Goal: Use online tool/utility: Utilize a website feature to perform a specific function

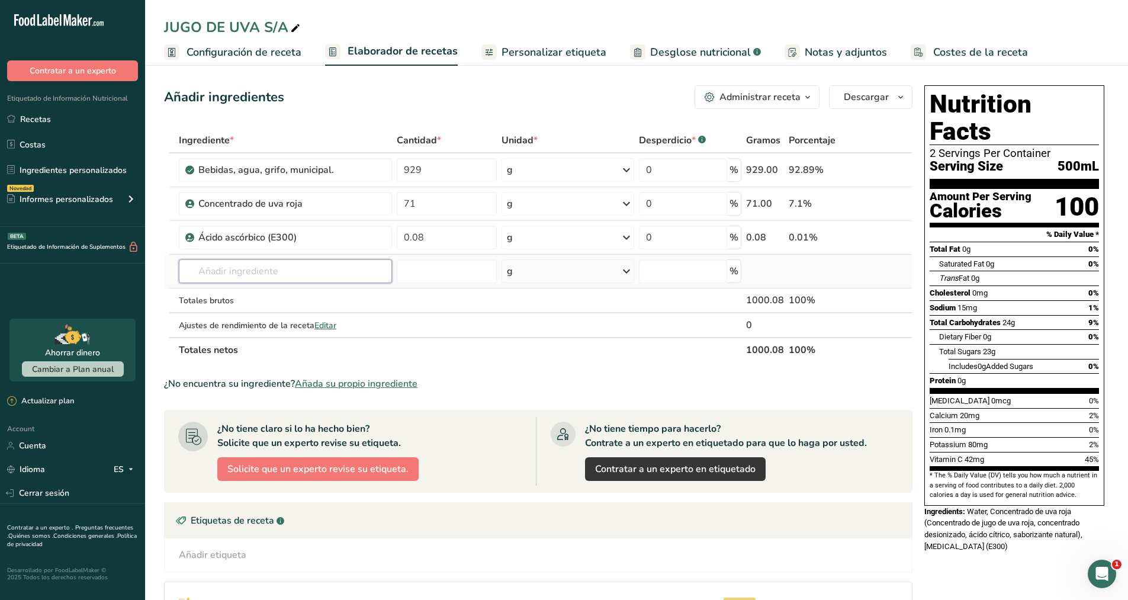
click at [221, 263] on input "text" at bounding box center [285, 271] width 213 height 24
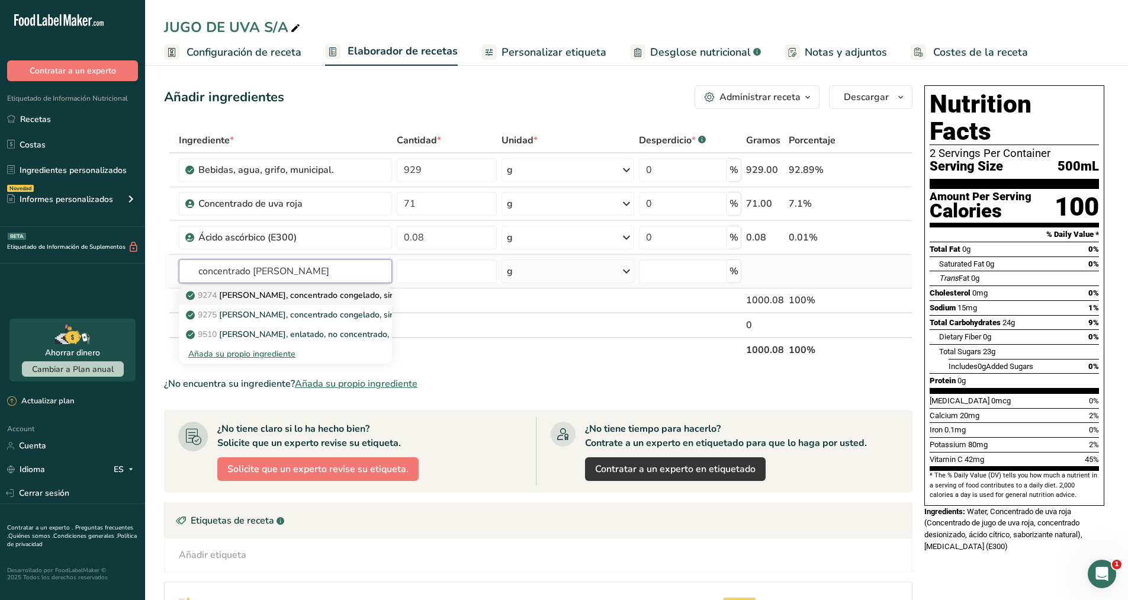
type input "concentrado [PERSON_NAME]"
click at [372, 295] on p "9274 [PERSON_NAME], concentrado congelado, sin azúcar, sin diluir" at bounding box center [322, 295] width 269 height 12
type input "Pineapple juice, frozen concentrate, unsweetened, undiluted"
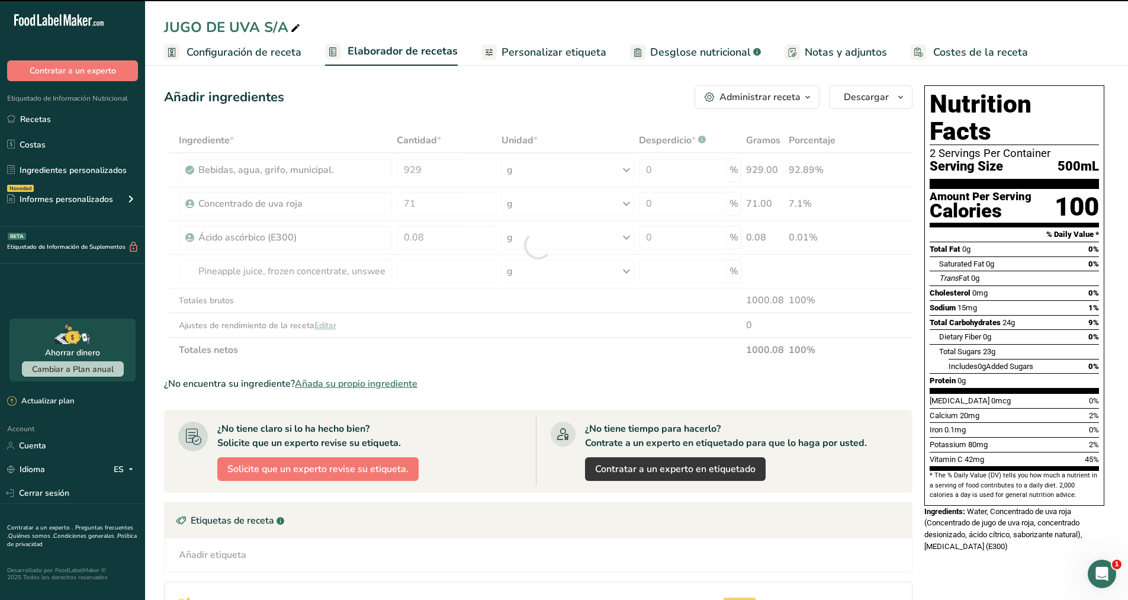
type input "0"
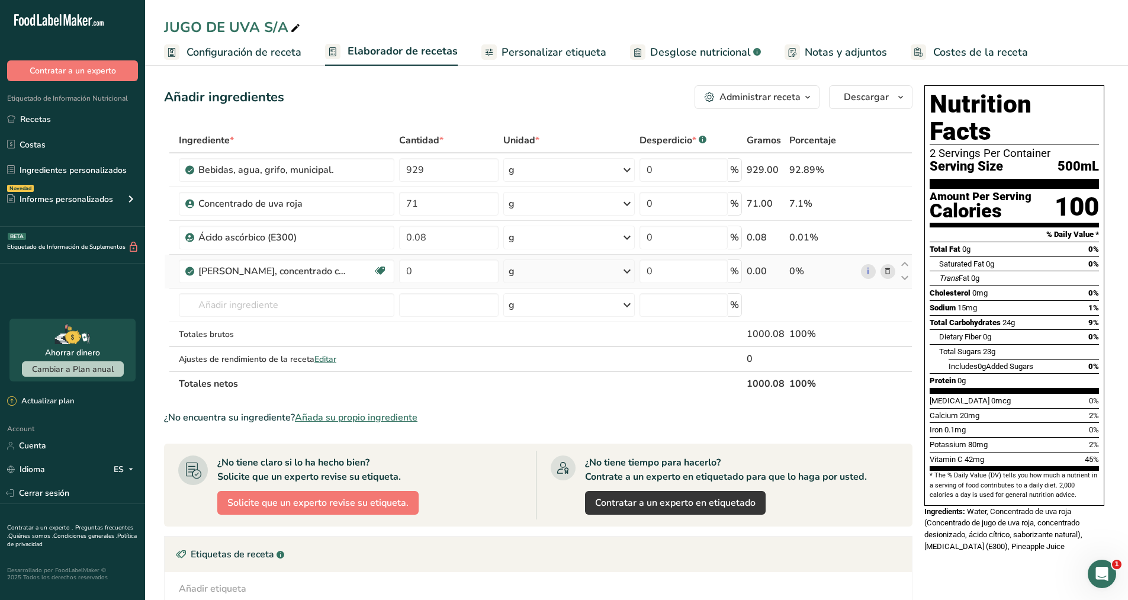
click at [888, 270] on icon at bounding box center [887, 271] width 8 height 12
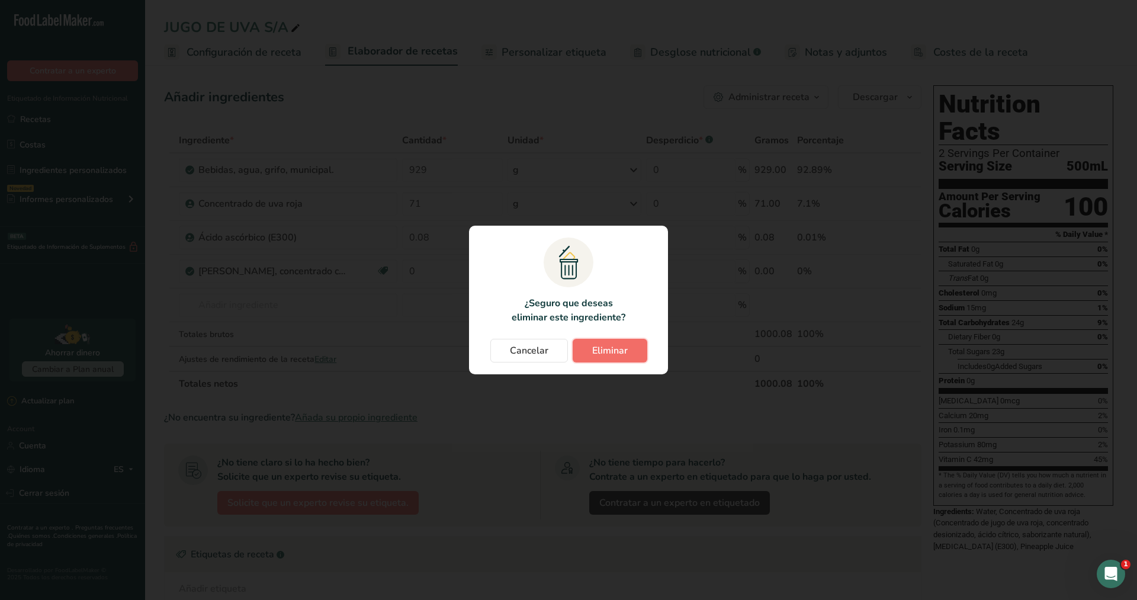
click at [618, 352] on span "Eliminar" at bounding box center [610, 350] width 36 height 14
